Goal: Information Seeking & Learning: Learn about a topic

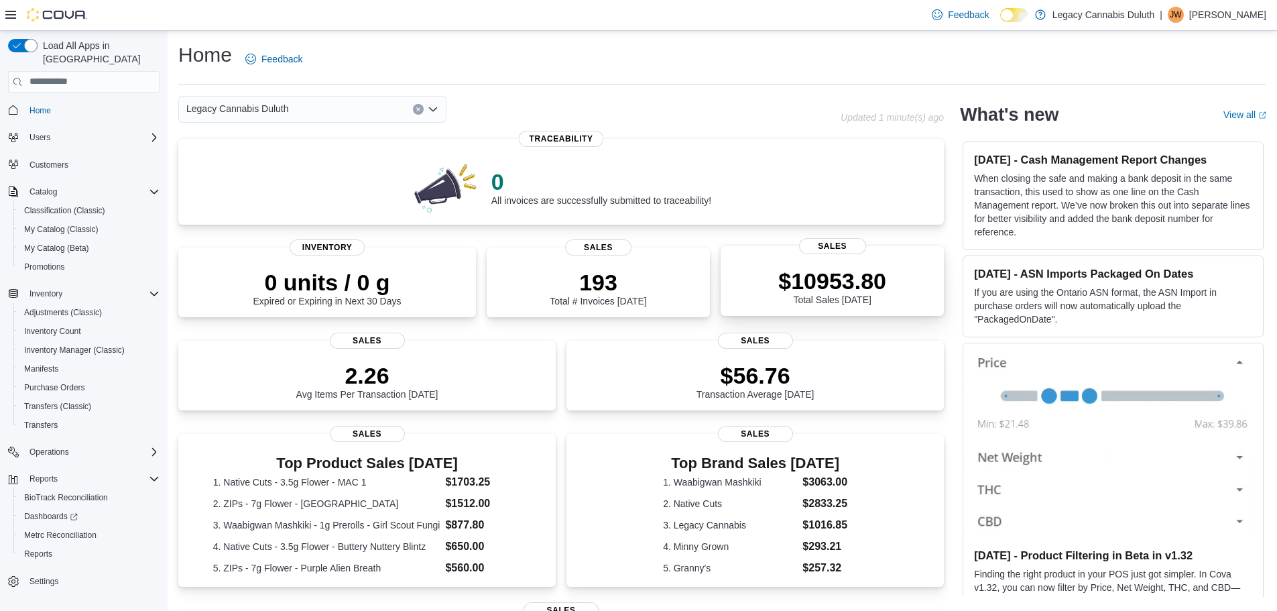
click at [808, 247] on span "Sales" at bounding box center [832, 246] width 67 height 16
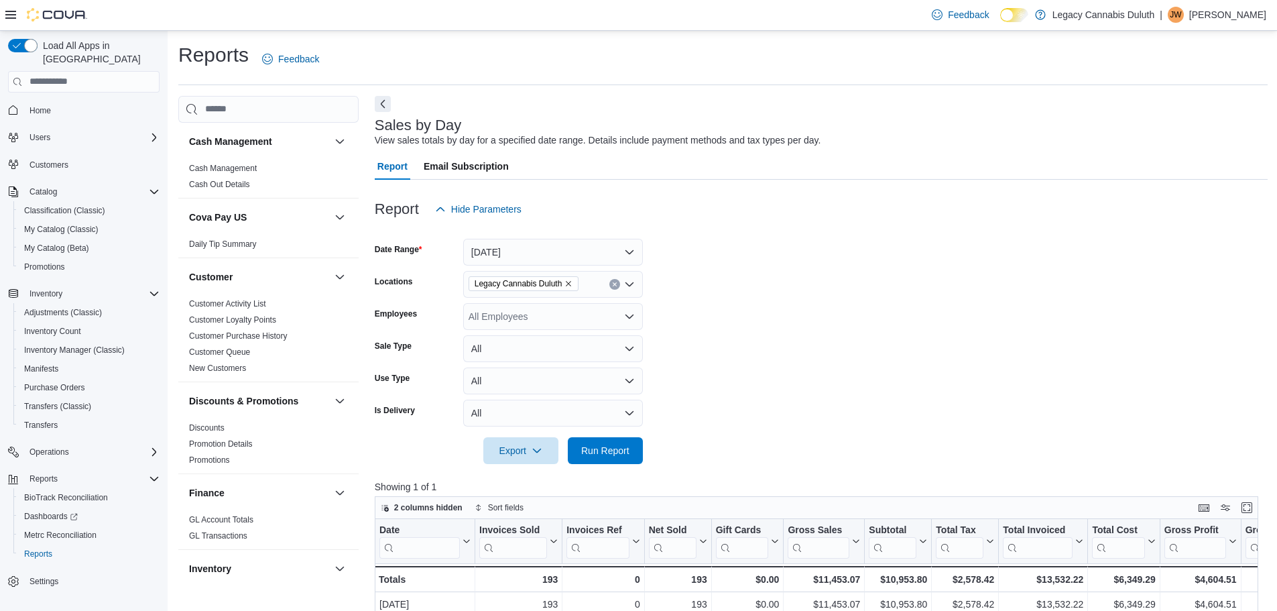
click at [568, 286] on icon "Remove Legacy Cannabis Duluth from selection in this group" at bounding box center [568, 283] width 8 height 8
click at [564, 325] on span "[STREET_ADDRESS]" at bounding box center [538, 326] width 92 height 13
drag, startPoint x: 829, startPoint y: 368, endPoint x: 648, endPoint y: 377, distance: 181.2
click at [828, 368] on form "Date Range [DATE] Locations [STREET_ADDRESS] Employees All Employees Sale Type …" at bounding box center [821, 343] width 893 height 241
click at [633, 245] on button "[DATE]" at bounding box center [553, 252] width 180 height 27
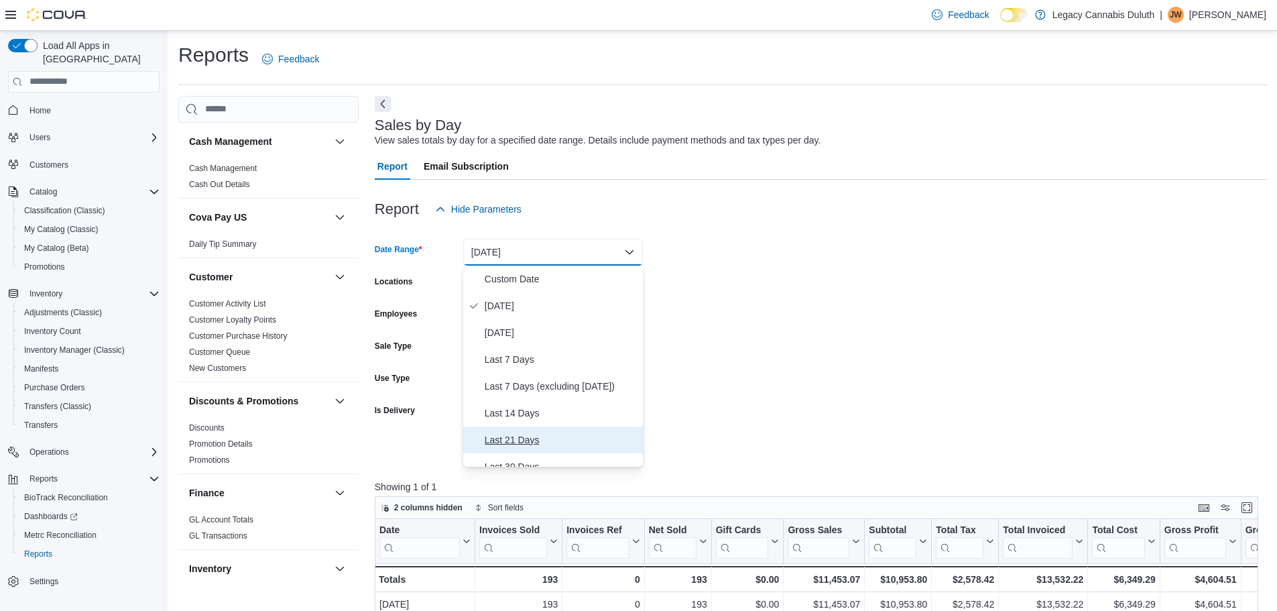
click at [523, 440] on span "Last 21 Days" at bounding box center [561, 440] width 153 height 16
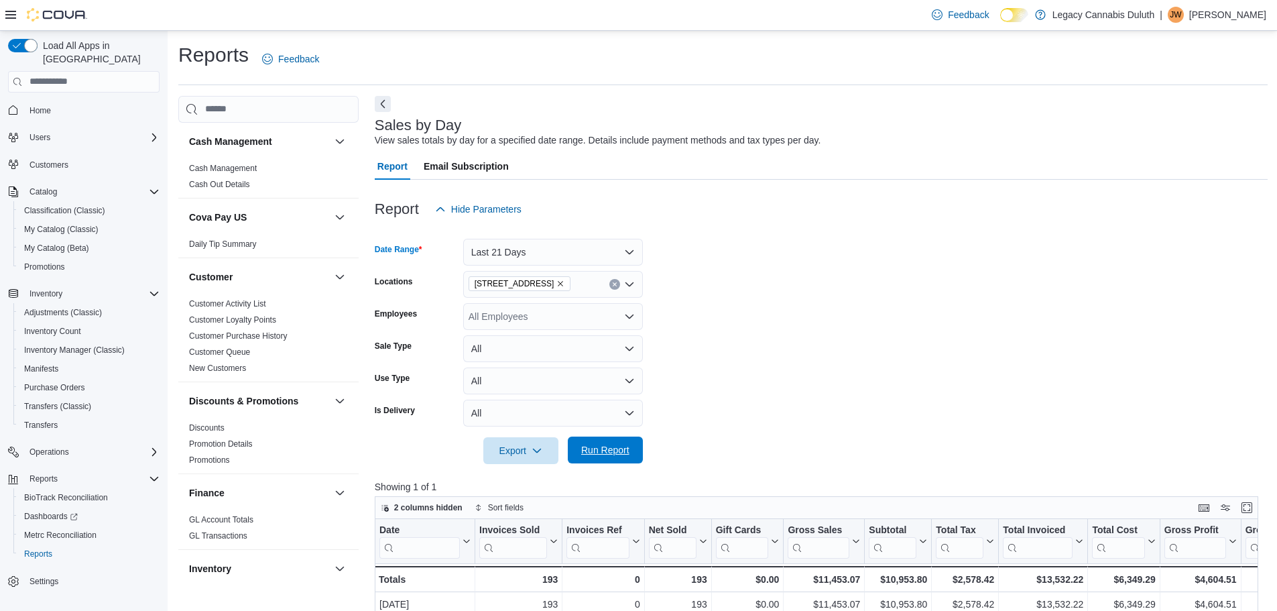
click at [623, 460] on span "Run Report" at bounding box center [605, 449] width 59 height 27
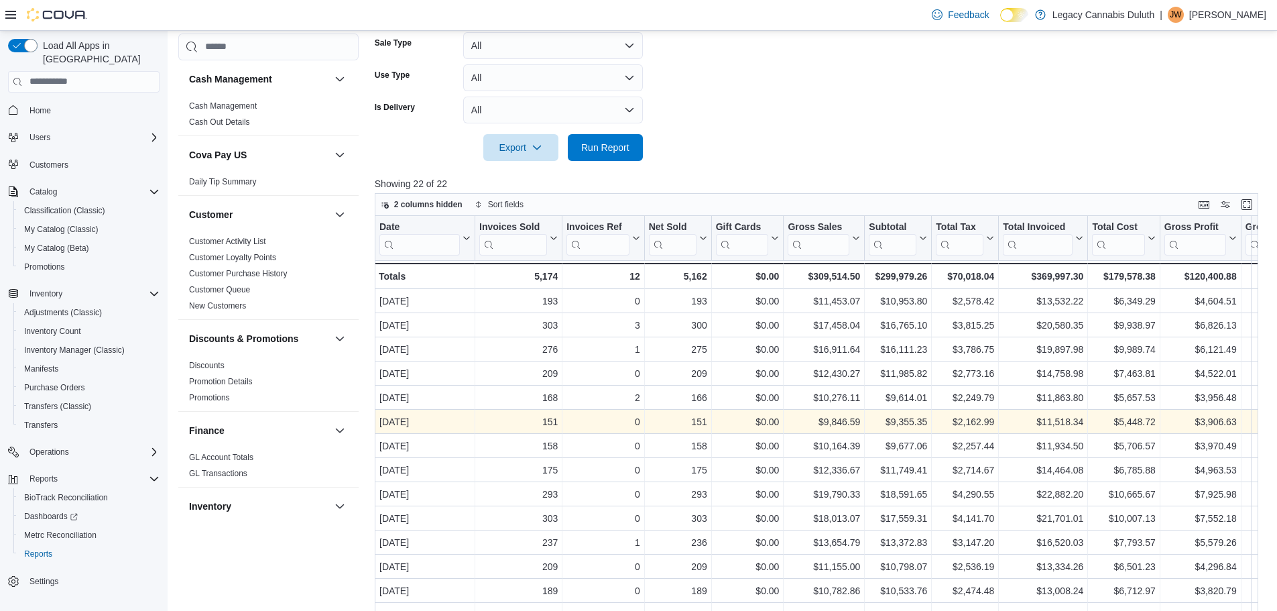
scroll to position [335, 0]
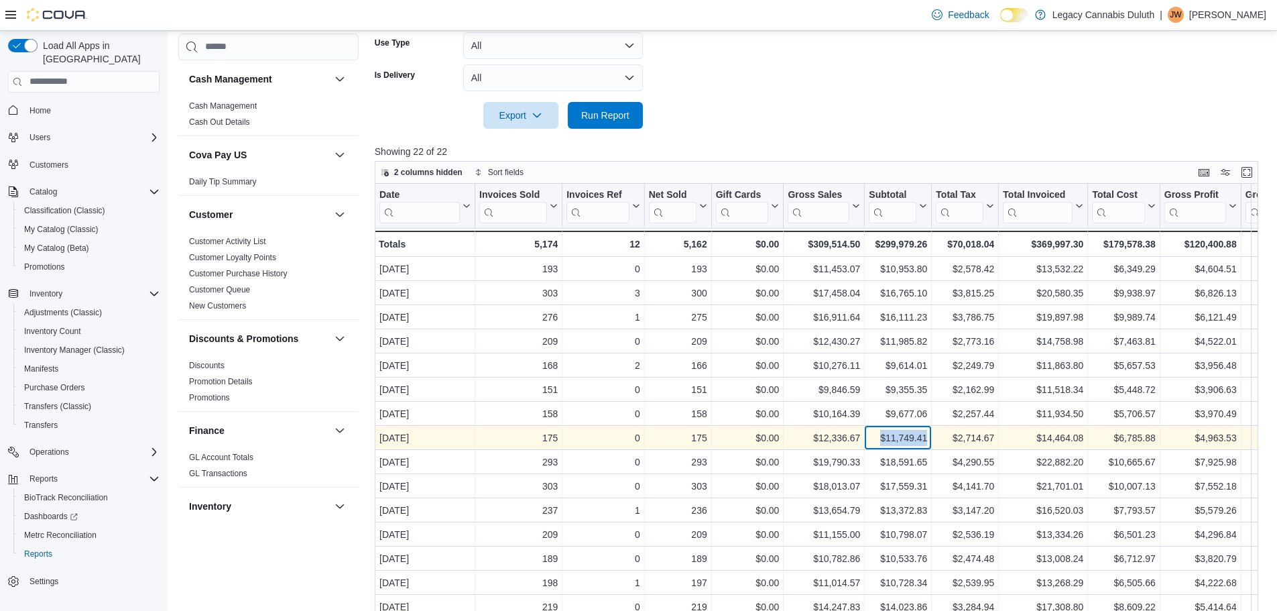
drag, startPoint x: 926, startPoint y: 438, endPoint x: 883, endPoint y: 436, distance: 43.0
click at [883, 436] on div "$11,749.41" at bounding box center [898, 438] width 58 height 16
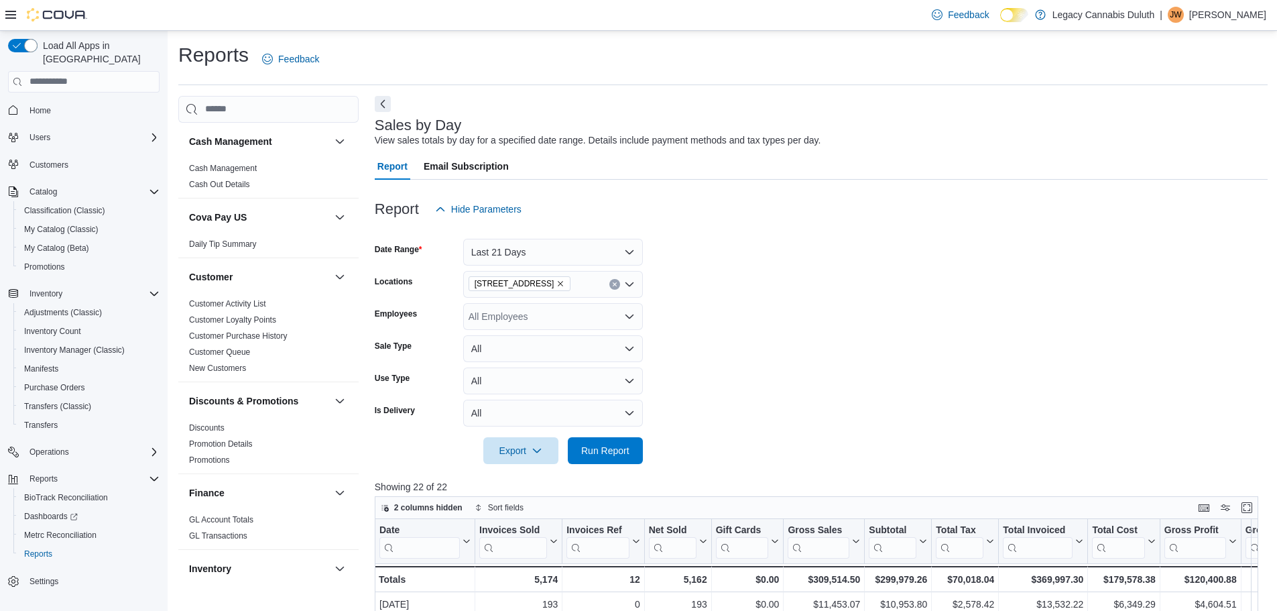
scroll to position [268, 0]
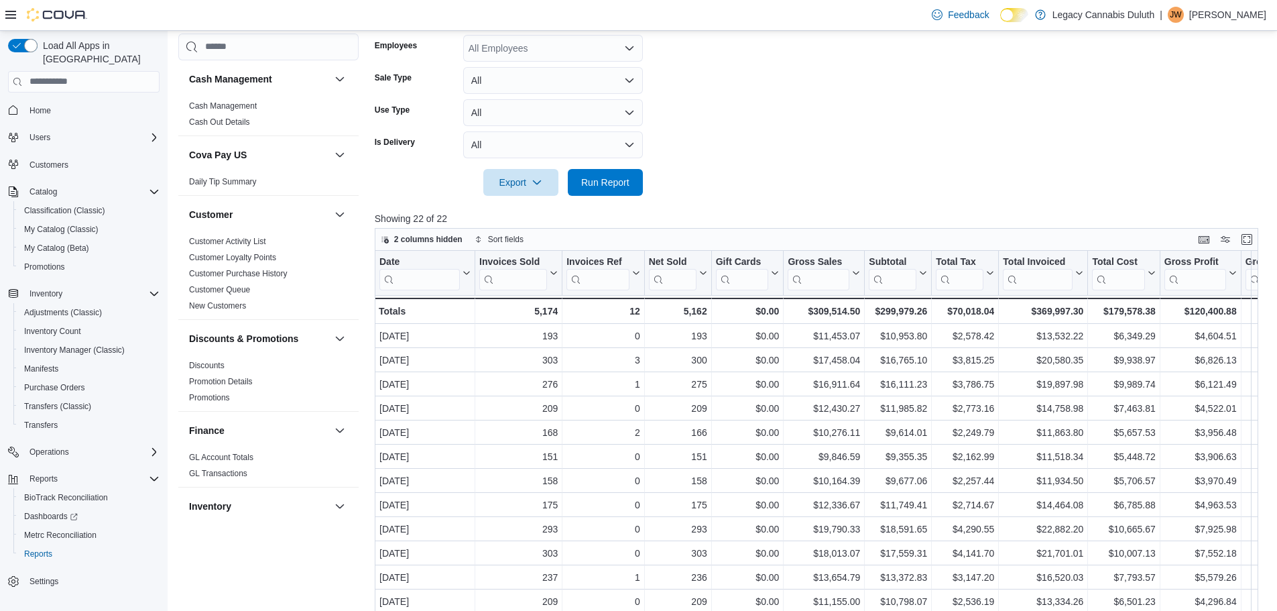
click at [824, 161] on div at bounding box center [821, 163] width 893 height 11
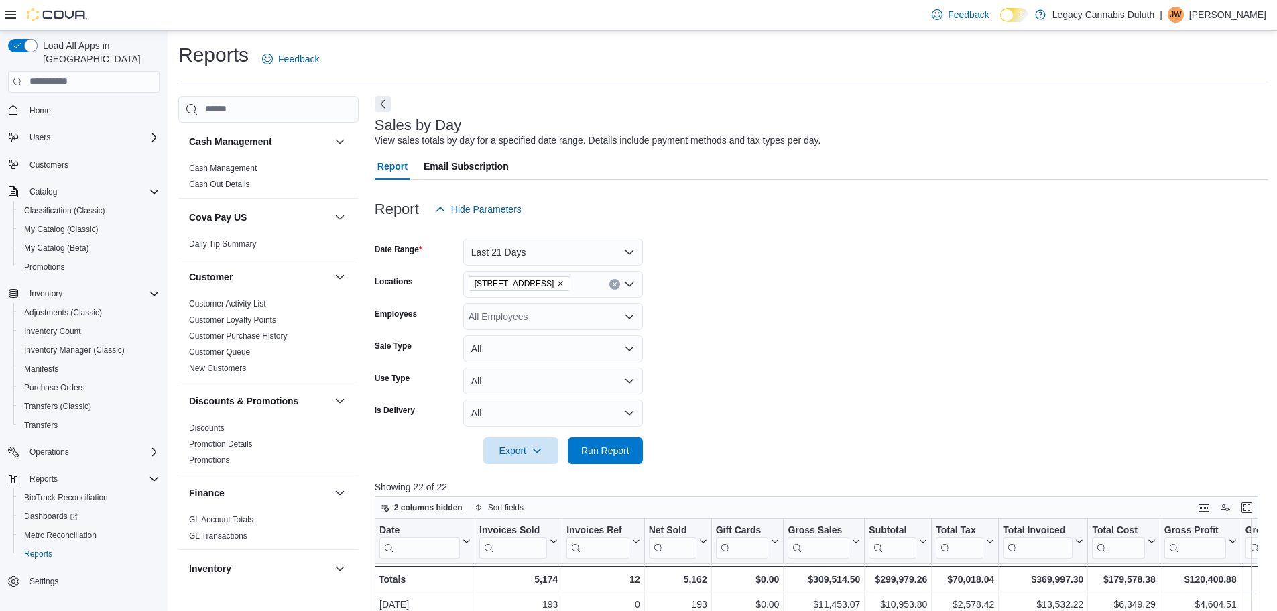
scroll to position [67, 0]
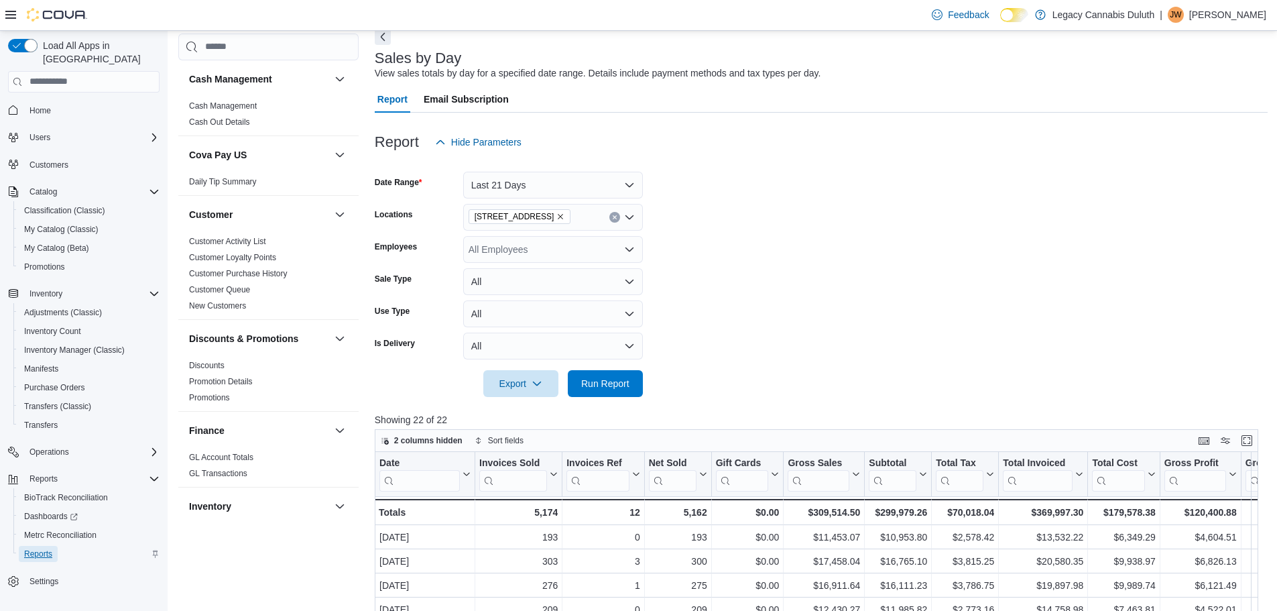
click at [47, 548] on span "Reports" at bounding box center [38, 553] width 28 height 11
click at [38, 548] on span "Reports" at bounding box center [38, 553] width 28 height 11
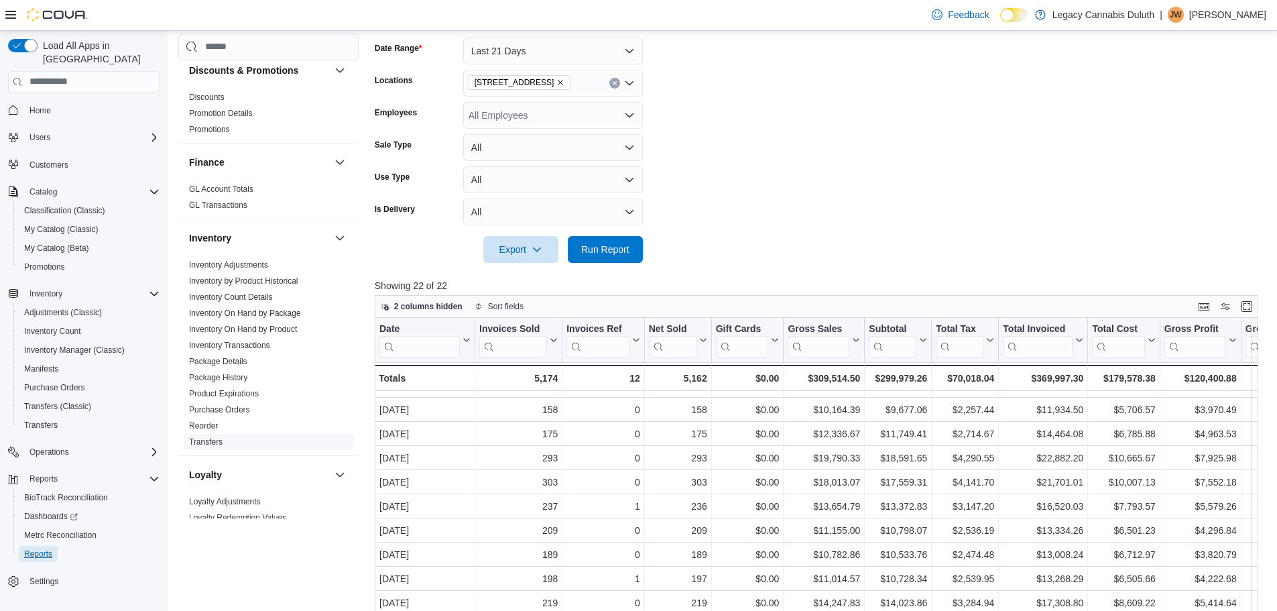
scroll to position [335, 0]
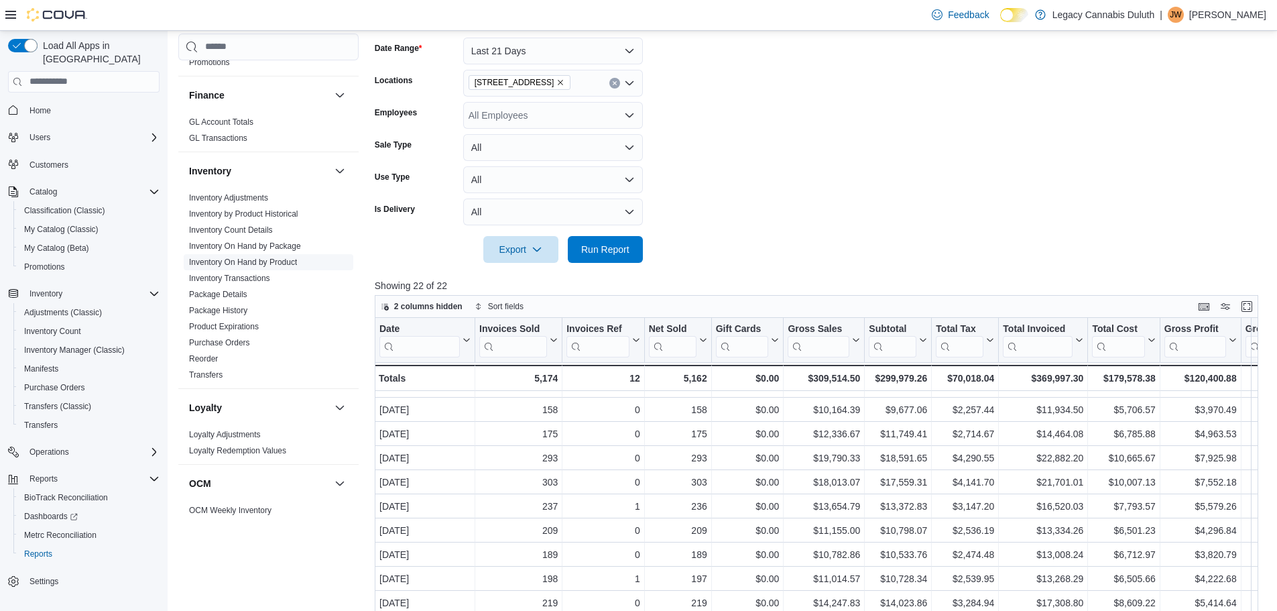
click at [255, 263] on link "Inventory On Hand by Product" at bounding box center [243, 261] width 108 height 9
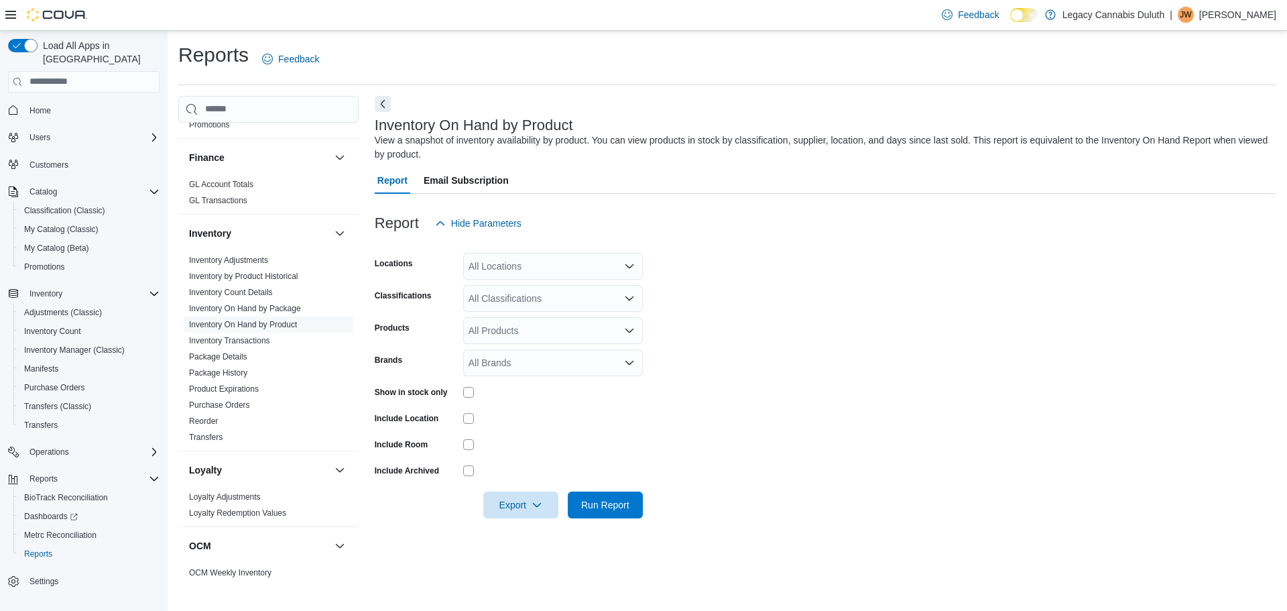
click at [628, 265] on icon "Open list of options" at bounding box center [629, 265] width 8 height 4
click at [564, 288] on span "Legacy Cannabis Duluth" at bounding box center [536, 288] width 103 height 13
click at [725, 262] on form "Locations Legacy Cannabis [GEOGRAPHIC_DATA] Combo box. Selected. Legacy Cannabi…" at bounding box center [825, 377] width 901 height 281
click at [631, 298] on icon "Open list of options" at bounding box center [629, 298] width 8 height 4
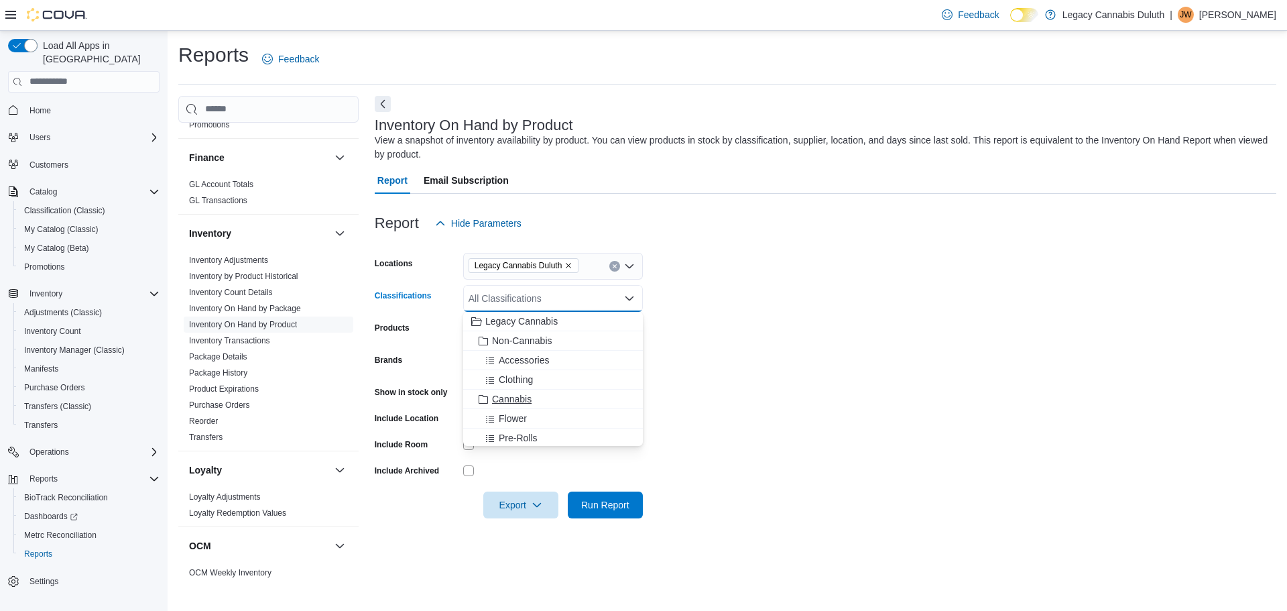
click at [524, 399] on span "Cannabis" at bounding box center [512, 398] width 40 height 13
click at [745, 321] on form "Locations Legacy Cannabis Duluth Classifications Cannabis Combo box. Selected. …" at bounding box center [825, 377] width 901 height 281
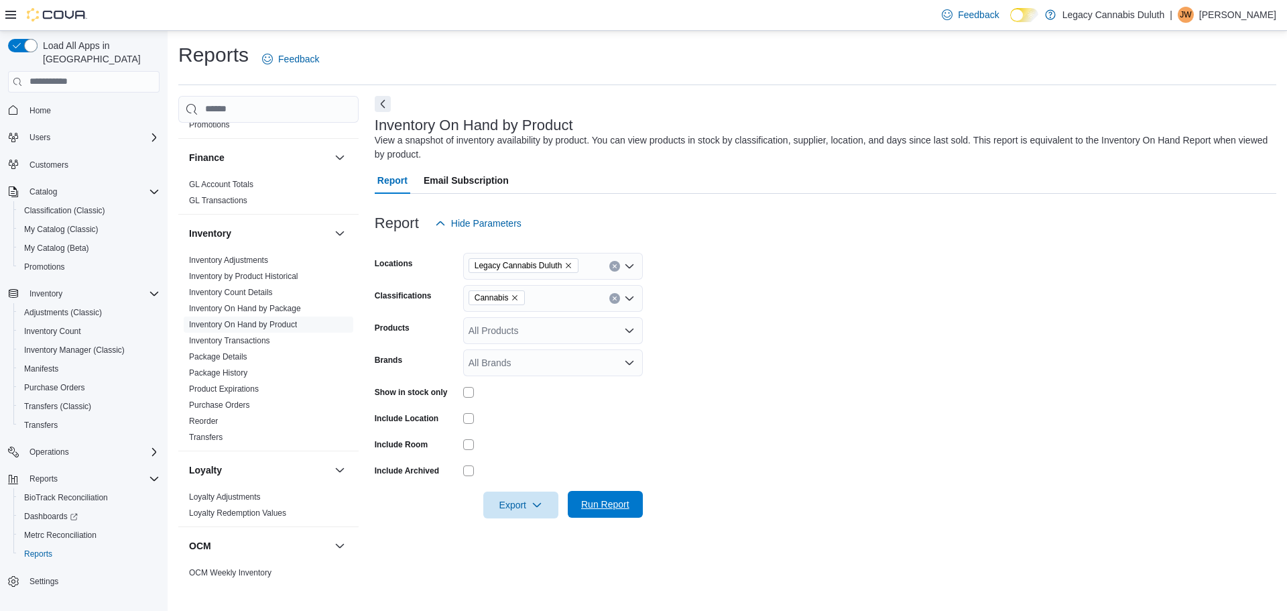
click at [616, 507] on span "Run Report" at bounding box center [605, 503] width 48 height 13
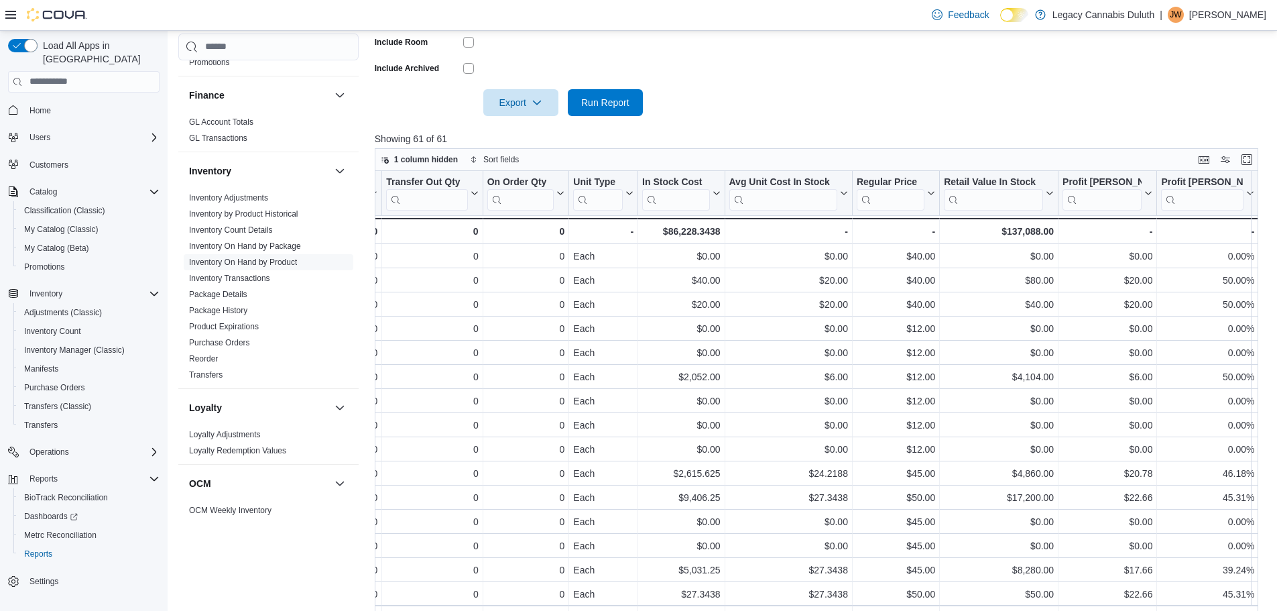
scroll to position [0, 746]
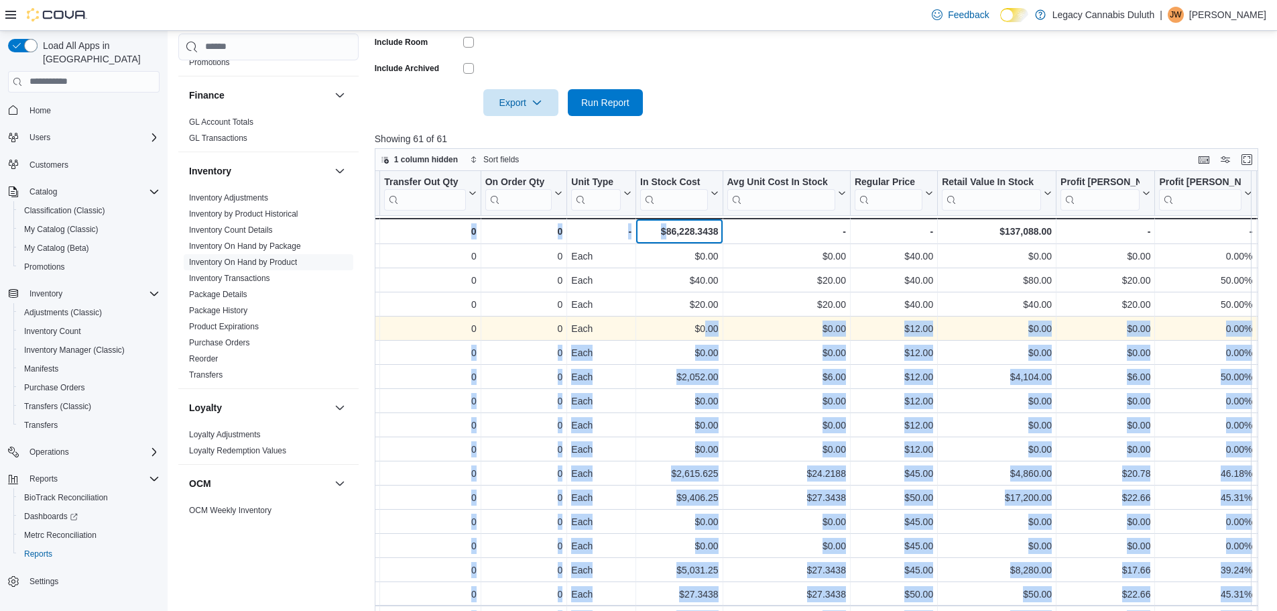
drag, startPoint x: 664, startPoint y: 229, endPoint x: 706, endPoint y: 331, distance: 111.2
click at [706, 331] on div "Location Click to view column header actions Product Click to view column heade…" at bounding box center [821, 392] width 893 height 442
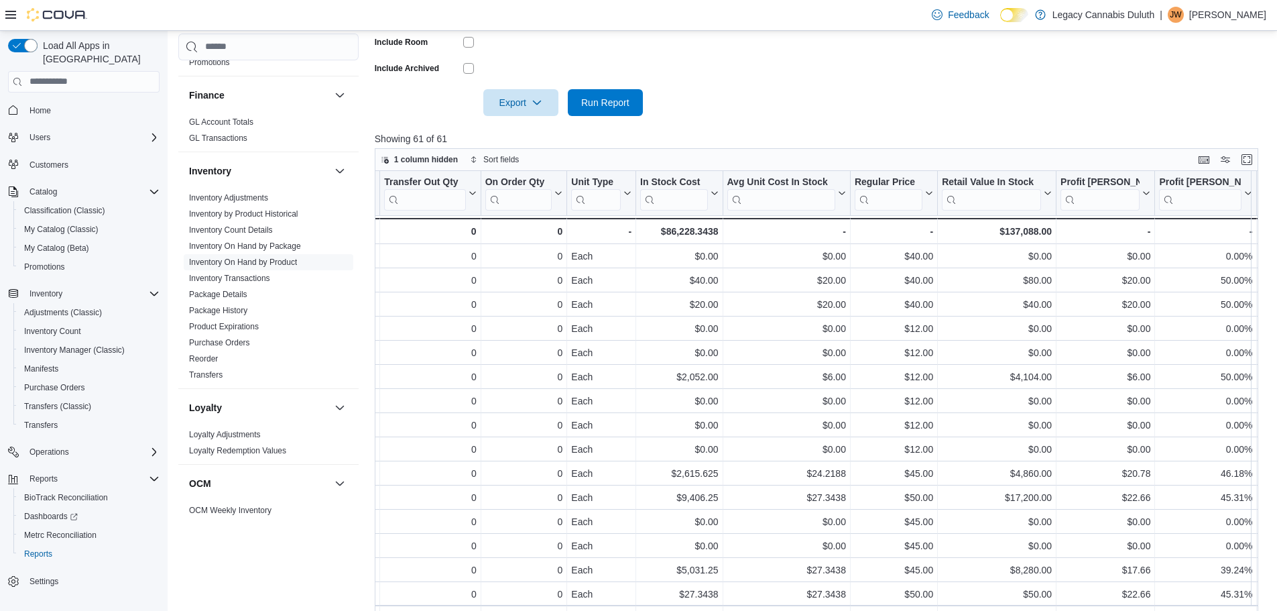
click at [776, 88] on div at bounding box center [821, 83] width 893 height 11
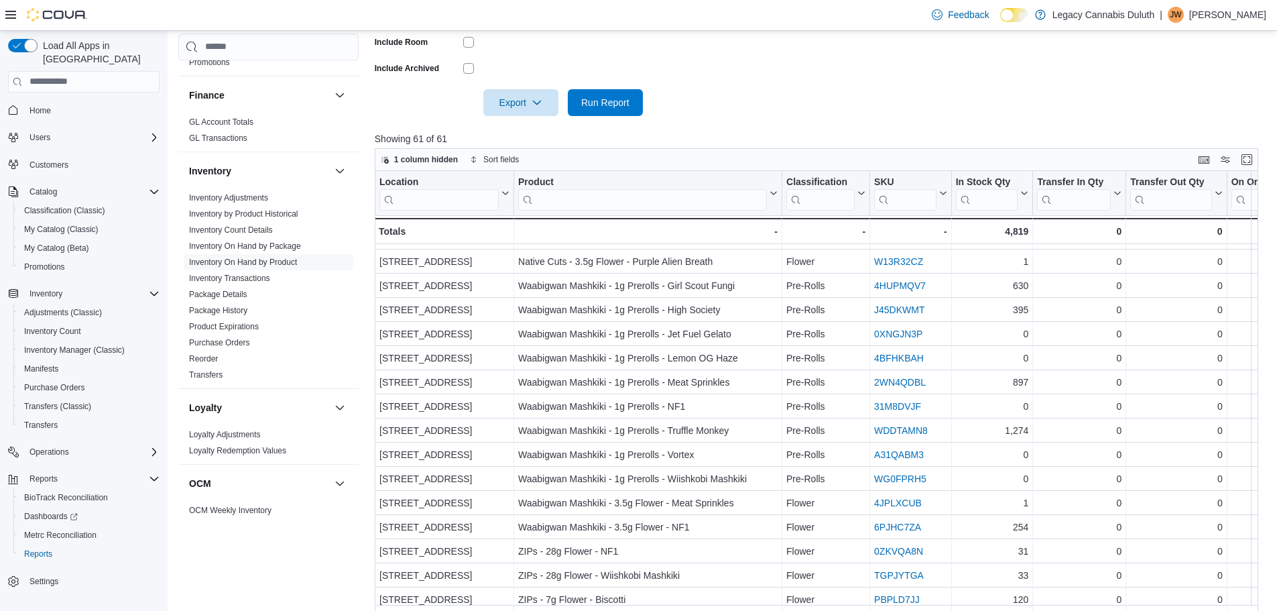
scroll to position [308, 0]
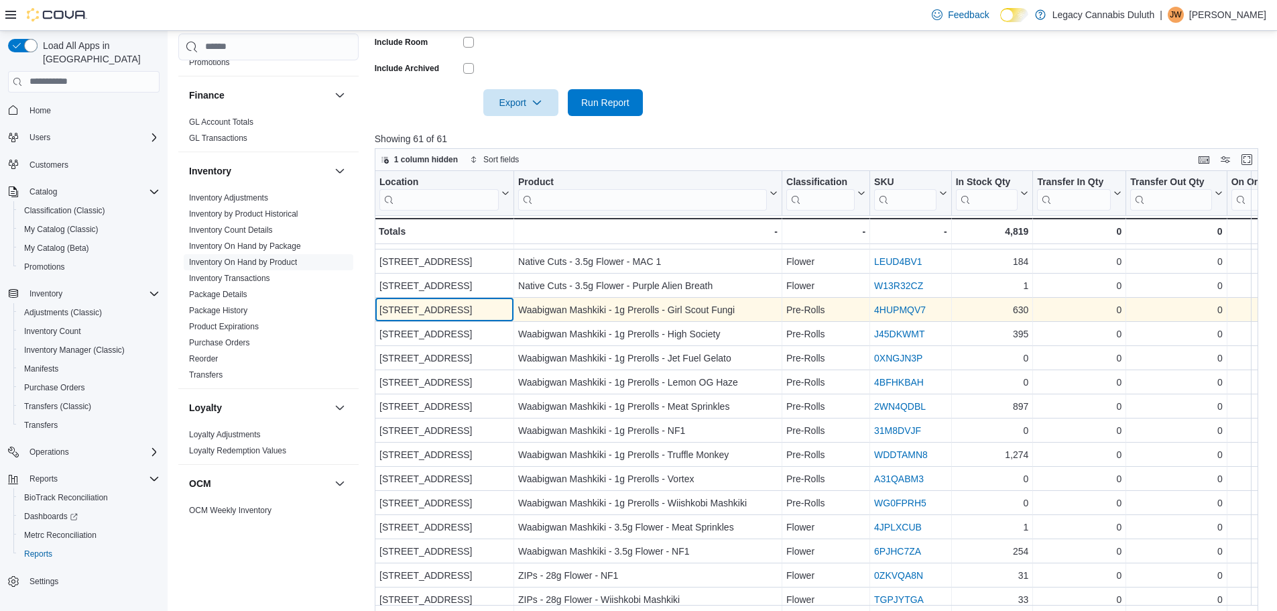
drag, startPoint x: 510, startPoint y: 310, endPoint x: 660, endPoint y: 314, distance: 150.2
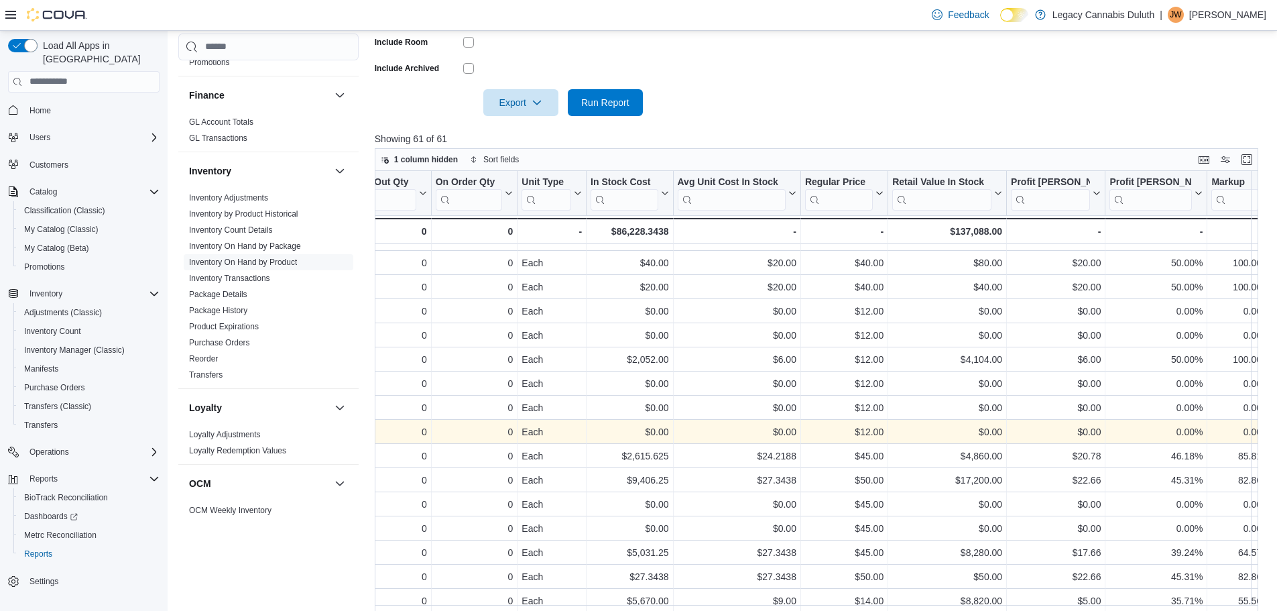
scroll to position [0, 796]
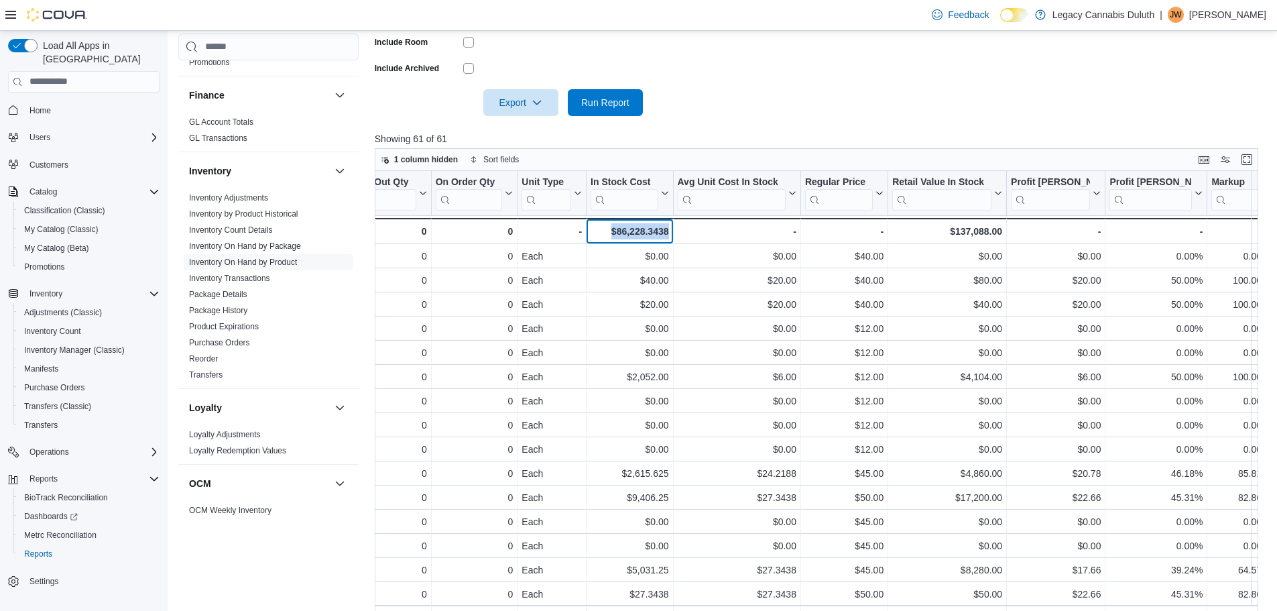
drag, startPoint x: 668, startPoint y: 230, endPoint x: 609, endPoint y: 233, distance: 58.4
click at [609, 233] on div "$86,228.3438" at bounding box center [629, 231] width 78 height 16
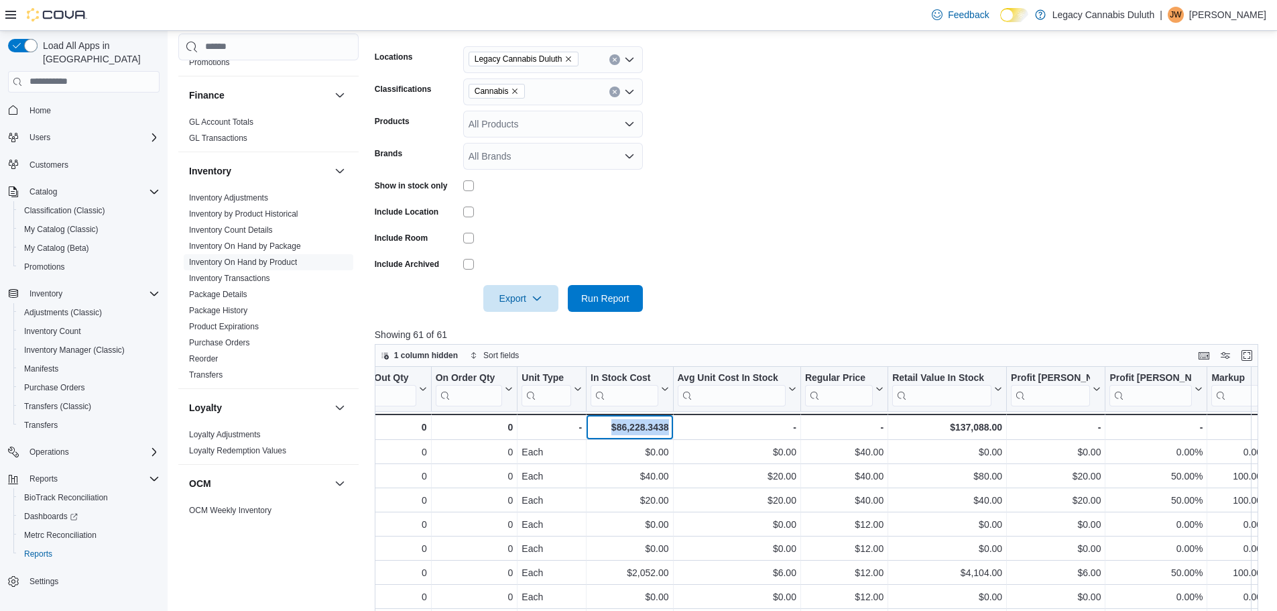
scroll to position [0, 0]
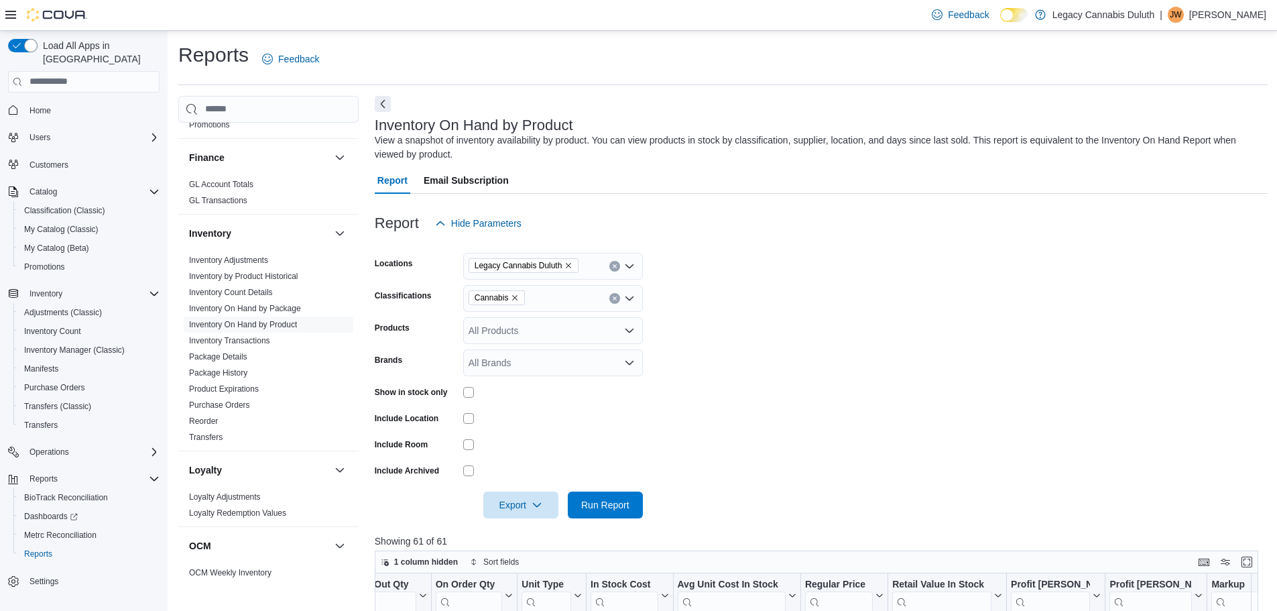
click at [630, 296] on icon "Open list of options" at bounding box center [629, 298] width 11 height 11
click at [549, 320] on span "Legacy Cannabis" at bounding box center [521, 320] width 72 height 13
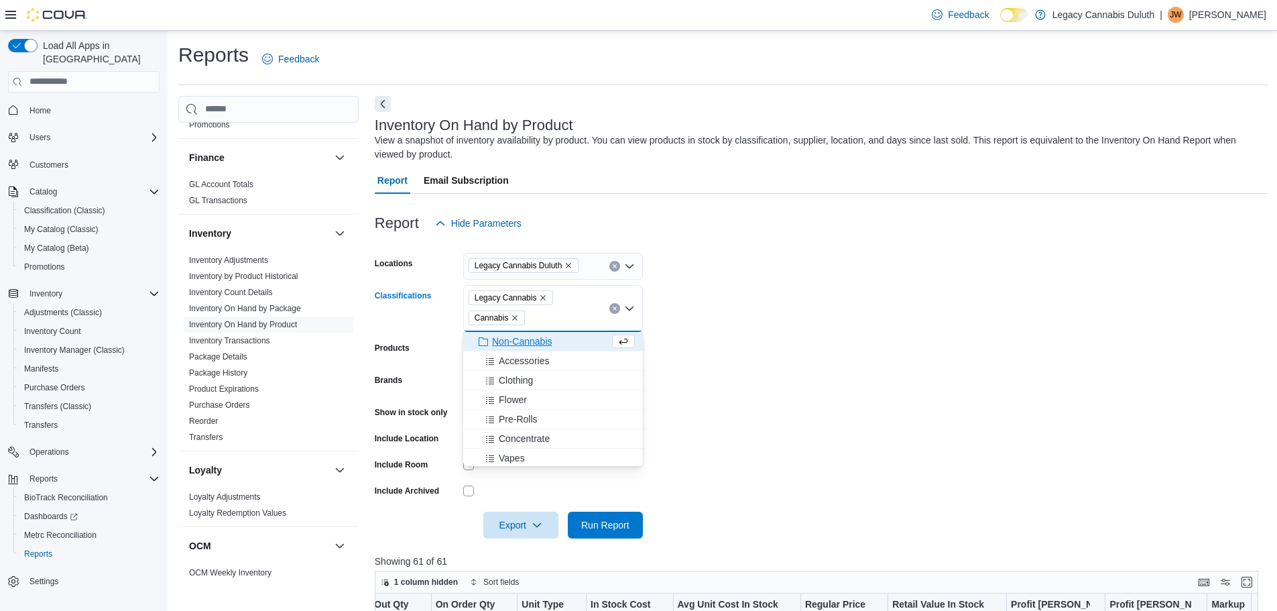
click at [515, 318] on icon "Remove Cannabis from selection in this group" at bounding box center [515, 317] width 5 height 5
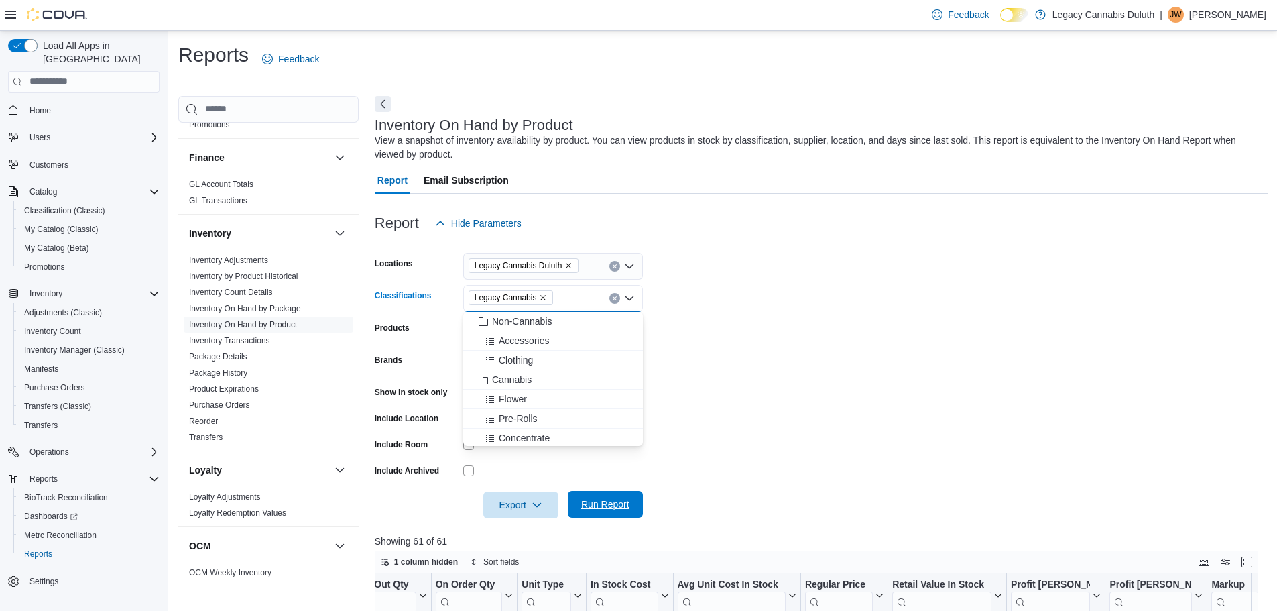
click at [607, 507] on span "Run Report" at bounding box center [605, 503] width 48 height 13
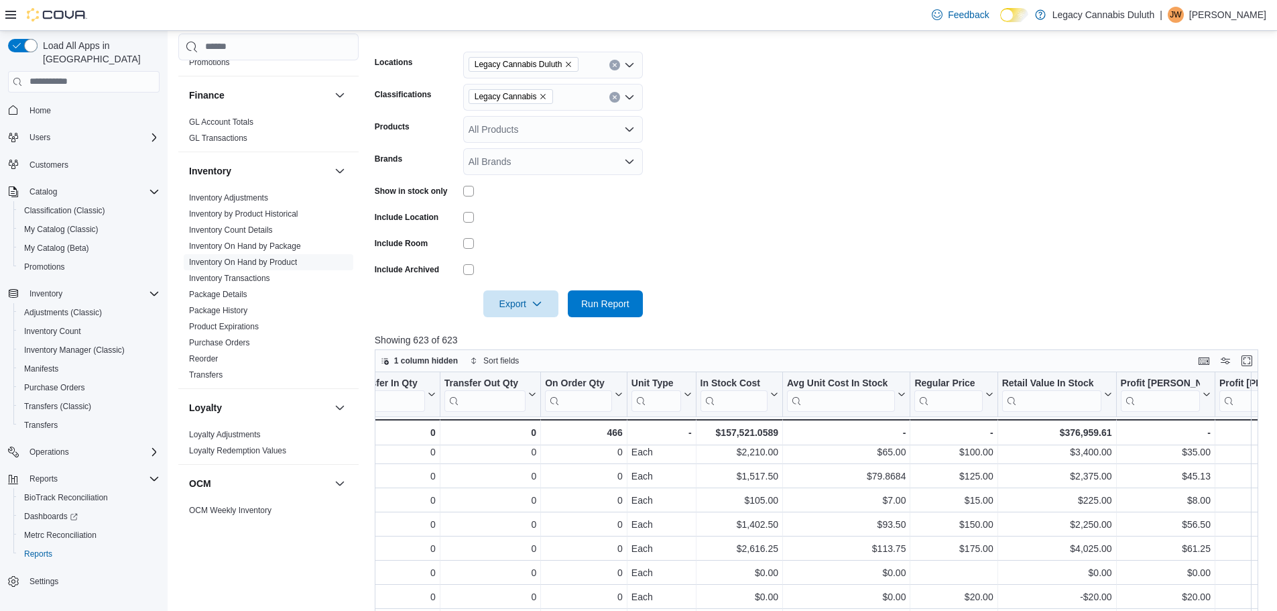
scroll to position [201, 766]
click at [612, 95] on icon "Clear input" at bounding box center [614, 97] width 5 height 5
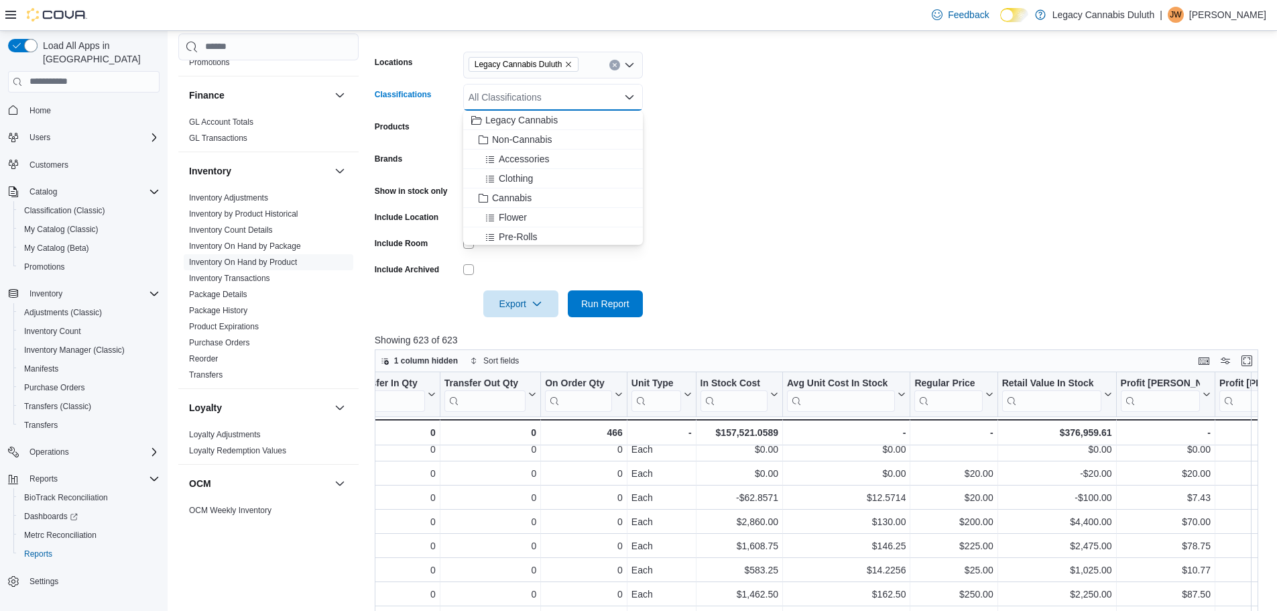
click at [613, 68] on button "Clear input" at bounding box center [614, 65] width 11 height 11
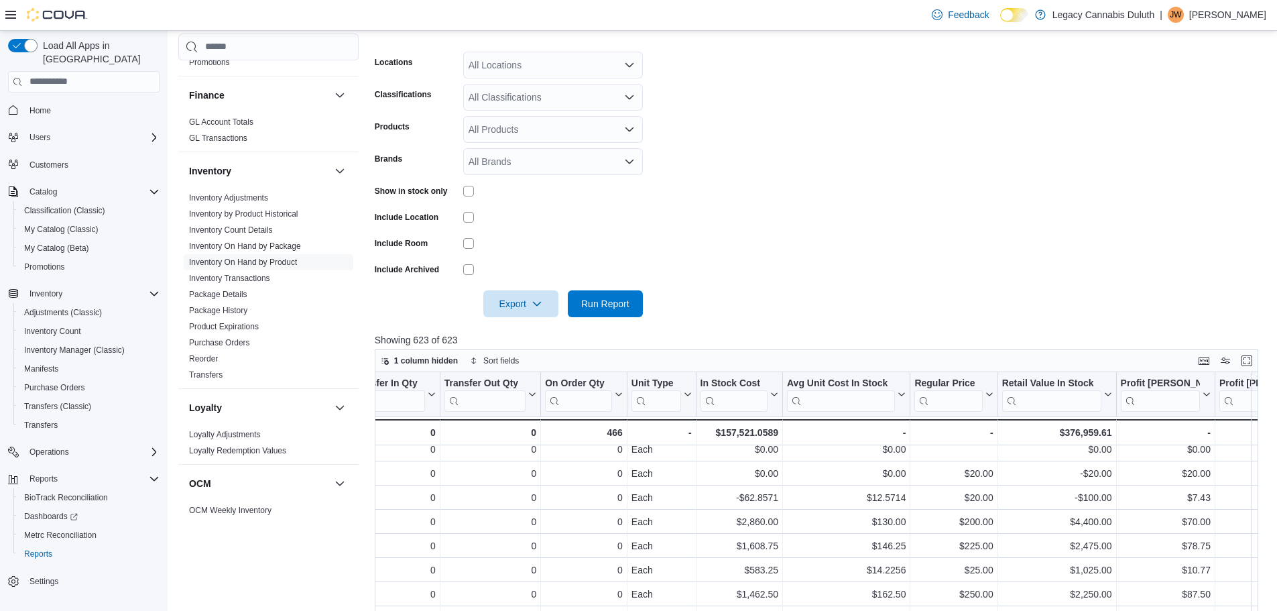
click at [948, 131] on form "Locations All Locations Classifications All Classifications Products All Produc…" at bounding box center [821, 176] width 893 height 281
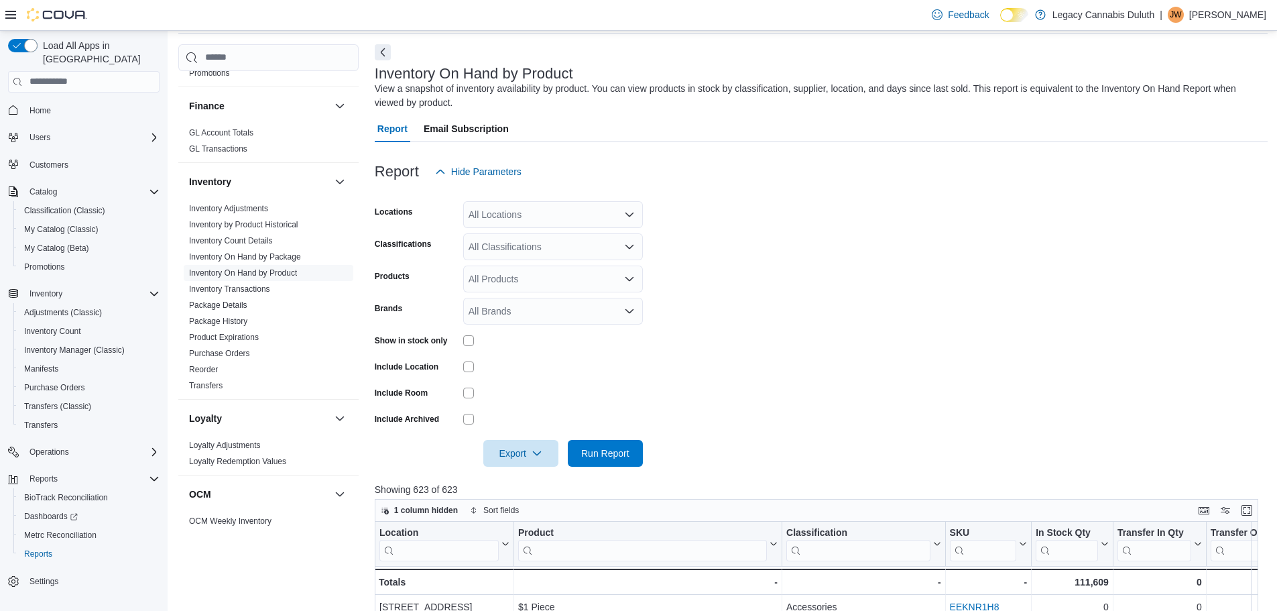
scroll to position [36, 0]
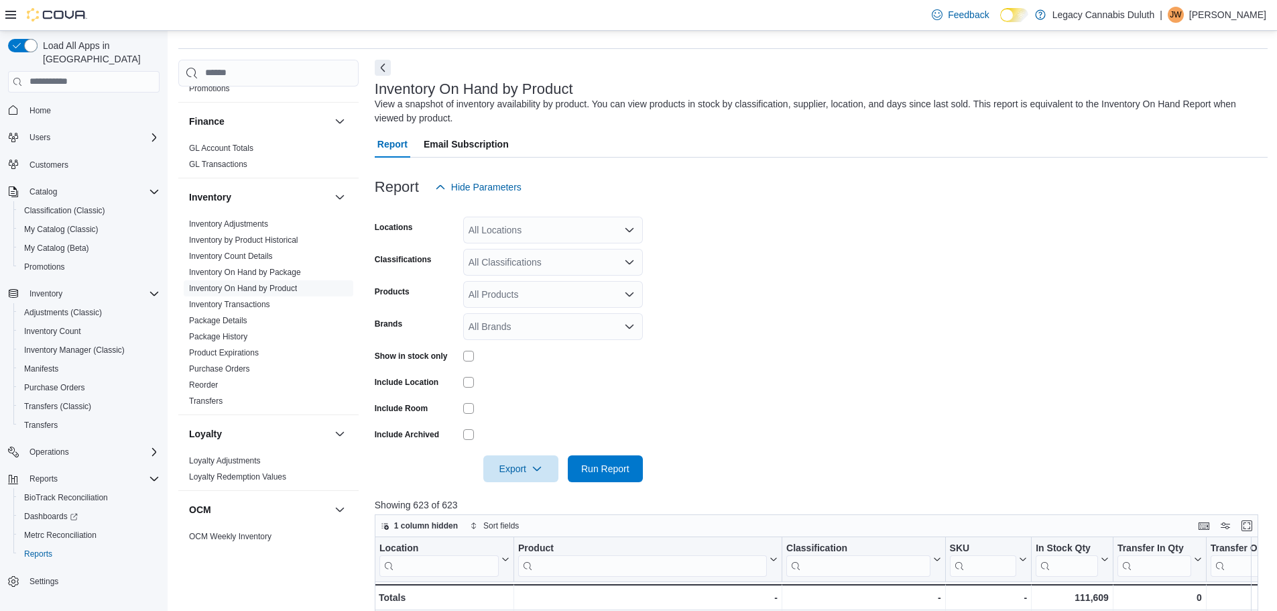
click at [630, 229] on icon "Open list of options" at bounding box center [629, 230] width 11 height 11
drag, startPoint x: 870, startPoint y: 337, endPoint x: 840, endPoint y: 330, distance: 30.4
click at [871, 337] on form "Locations All Locations Combo box. Selected. Combo box input. All Locations. Ty…" at bounding box center [821, 340] width 893 height 281
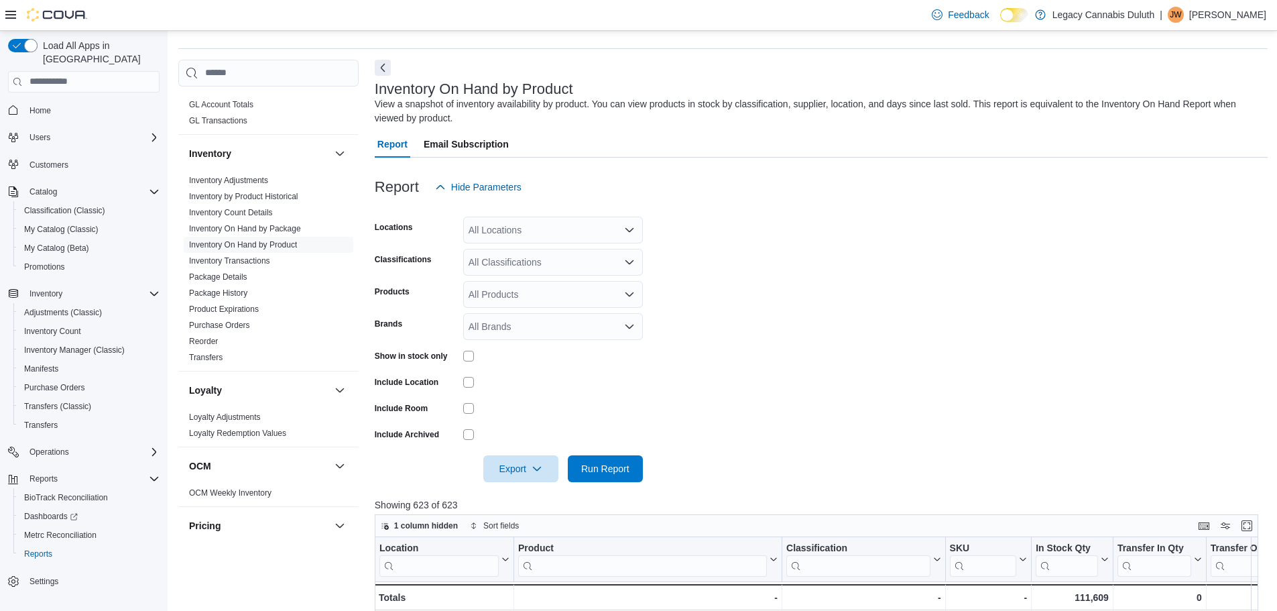
scroll to position [358, 0]
